Goal: Navigation & Orientation: Find specific page/section

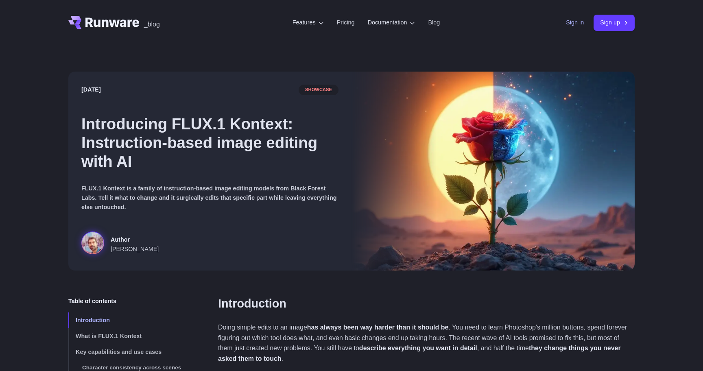
click at [576, 20] on link "Sign in" at bounding box center [575, 22] width 18 height 9
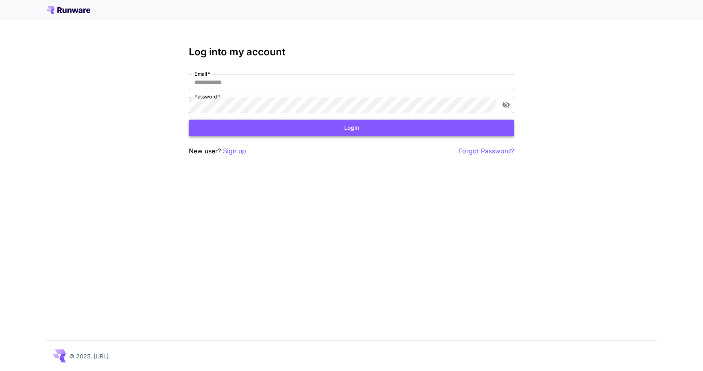
type input "**********"
click at [408, 134] on button "Login" at bounding box center [351, 128] width 325 height 17
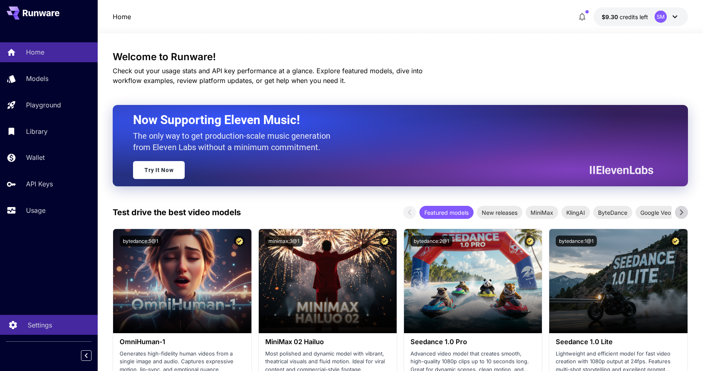
click at [36, 321] on p "Settings" at bounding box center [40, 325] width 24 height 10
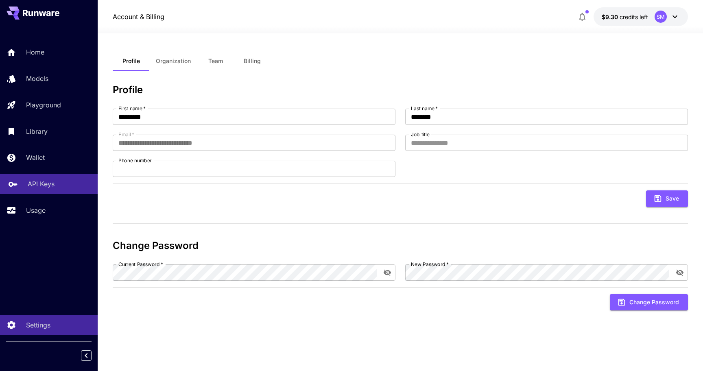
click at [50, 191] on link "API Keys" at bounding box center [49, 184] width 98 height 20
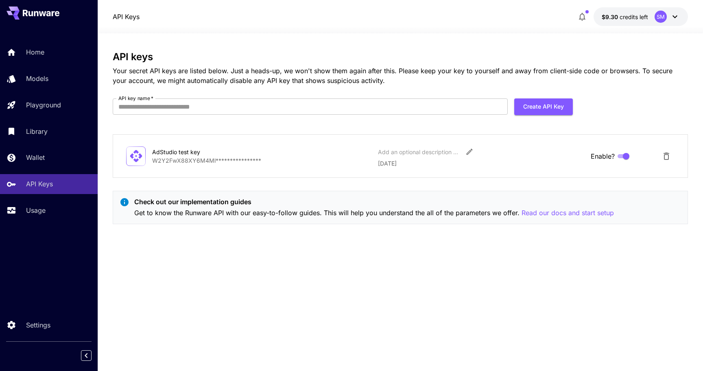
click at [43, 42] on div "Home Models Playground Library Wallet API Keys Usage" at bounding box center [49, 131] width 98 height 210
click at [39, 48] on p "Home" at bounding box center [37, 52] width 18 height 10
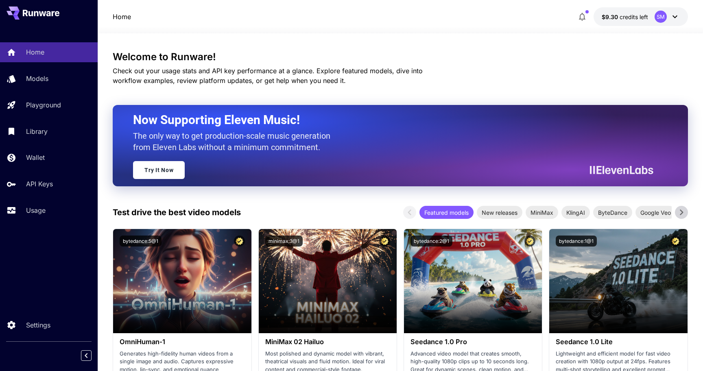
click at [44, 15] on icon at bounding box center [42, 13] width 7 height 5
click at [120, 19] on p "Home" at bounding box center [122, 17] width 18 height 10
click at [675, 19] on icon at bounding box center [675, 17] width 10 height 10
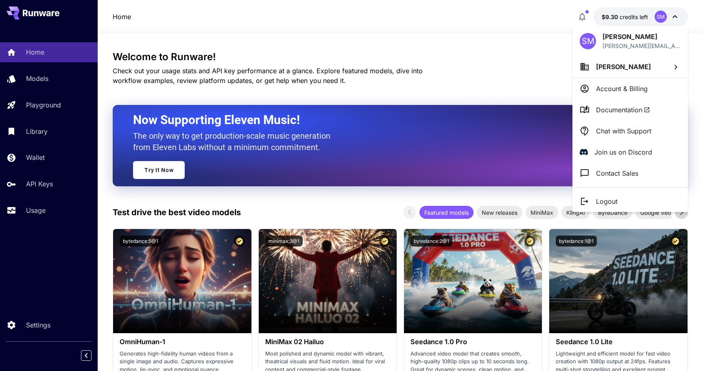
click at [616, 105] on span "Documentation" at bounding box center [623, 110] width 54 height 10
